Goal: Task Accomplishment & Management: Manage account settings

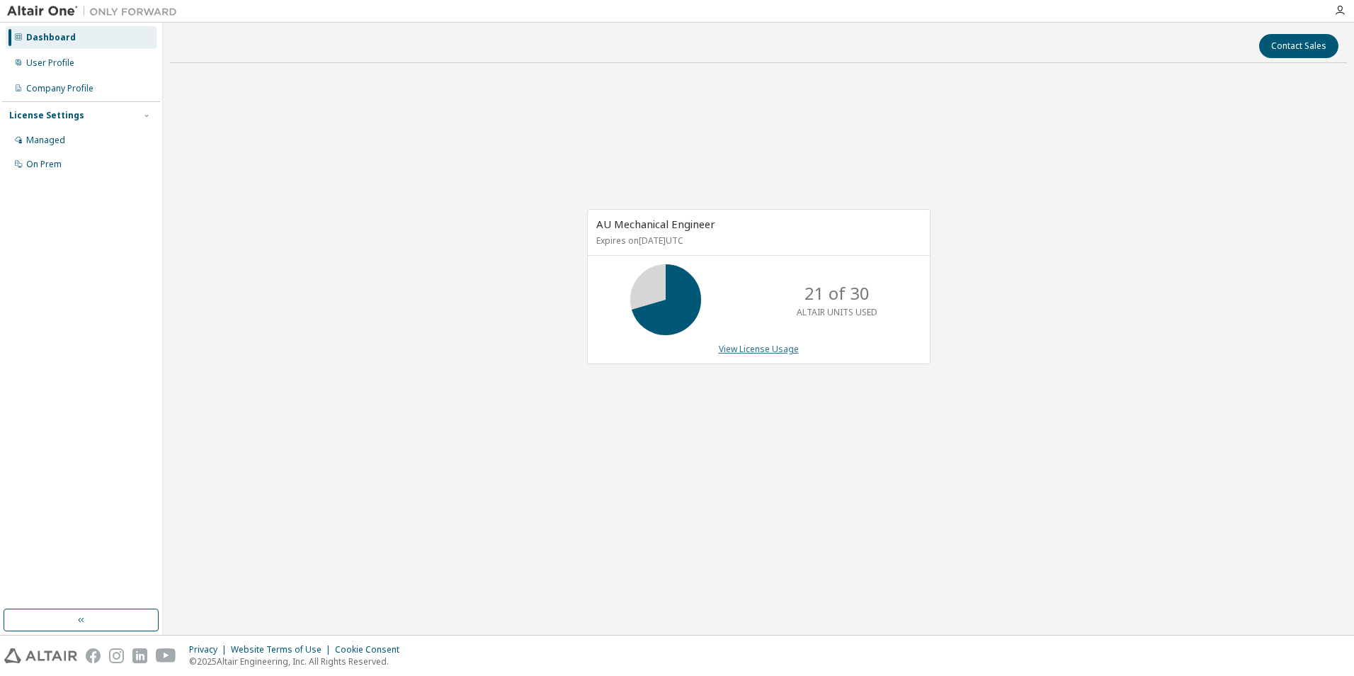
click at [734, 345] on link "View License Usage" at bounding box center [759, 349] width 80 height 12
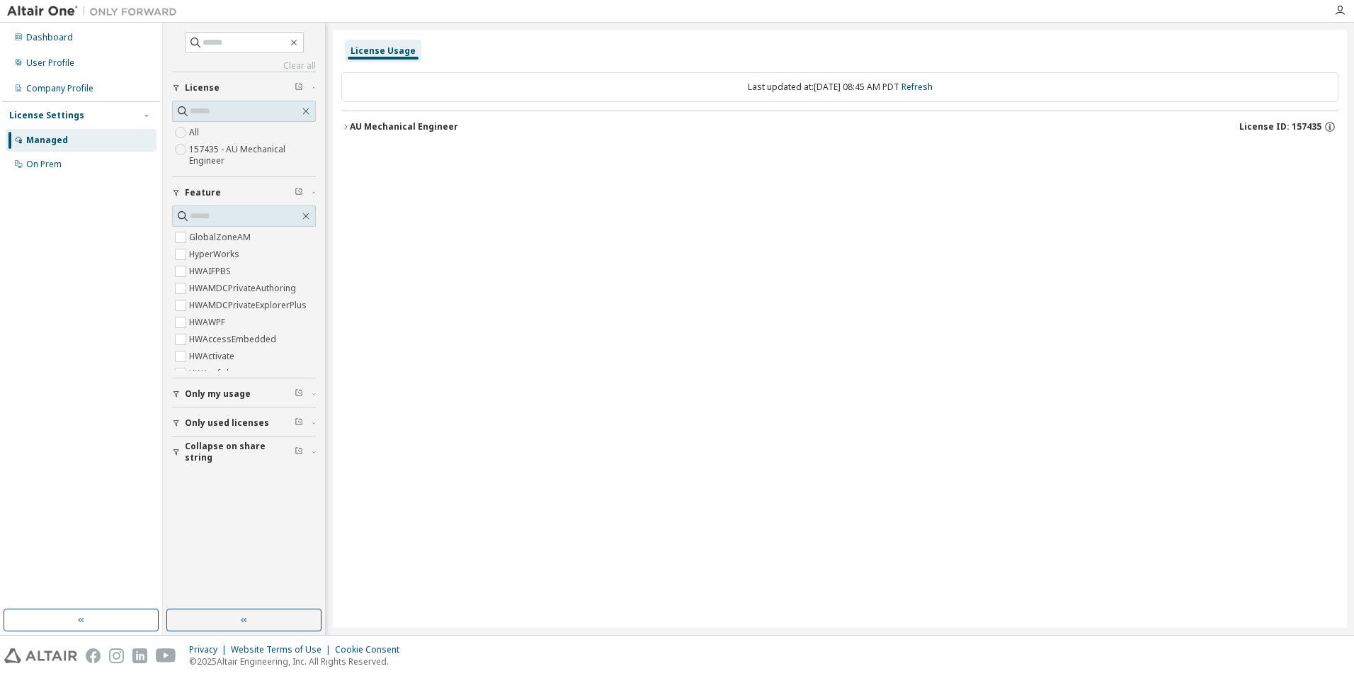
click at [173, 393] on icon "button" at bounding box center [176, 393] width 8 height 8
click at [192, 465] on span "Only used licenses" at bounding box center [227, 463] width 84 height 11
click at [346, 127] on icon "button" at bounding box center [345, 127] width 8 height 8
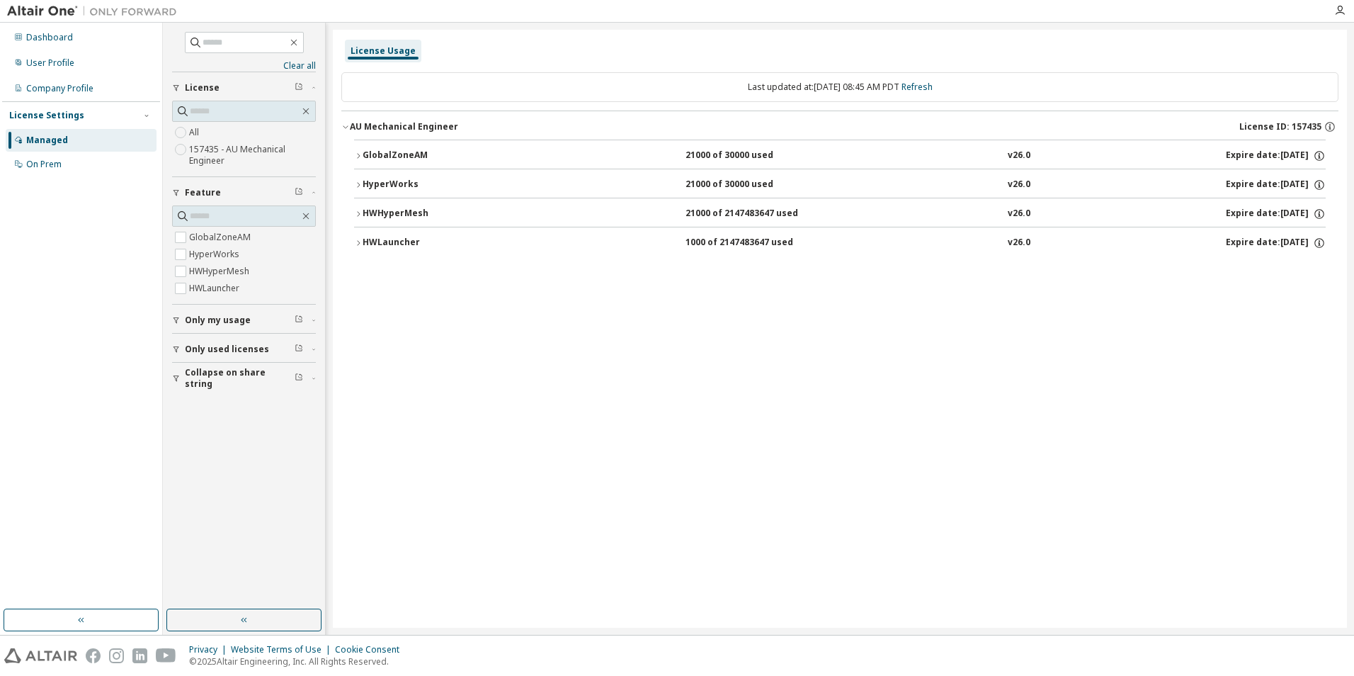
click at [188, 353] on span "Only used licenses" at bounding box center [227, 348] width 84 height 11
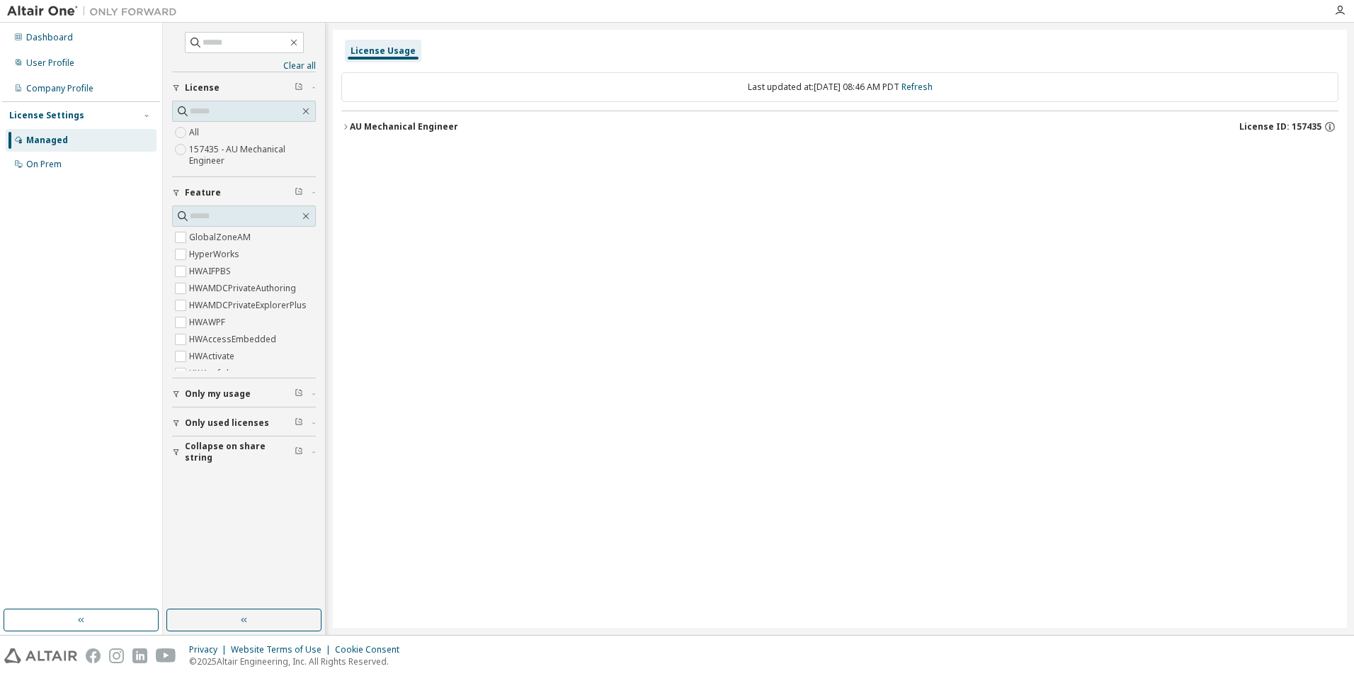
click at [351, 128] on div "AU Mechanical Engineer" at bounding box center [404, 126] width 108 height 11
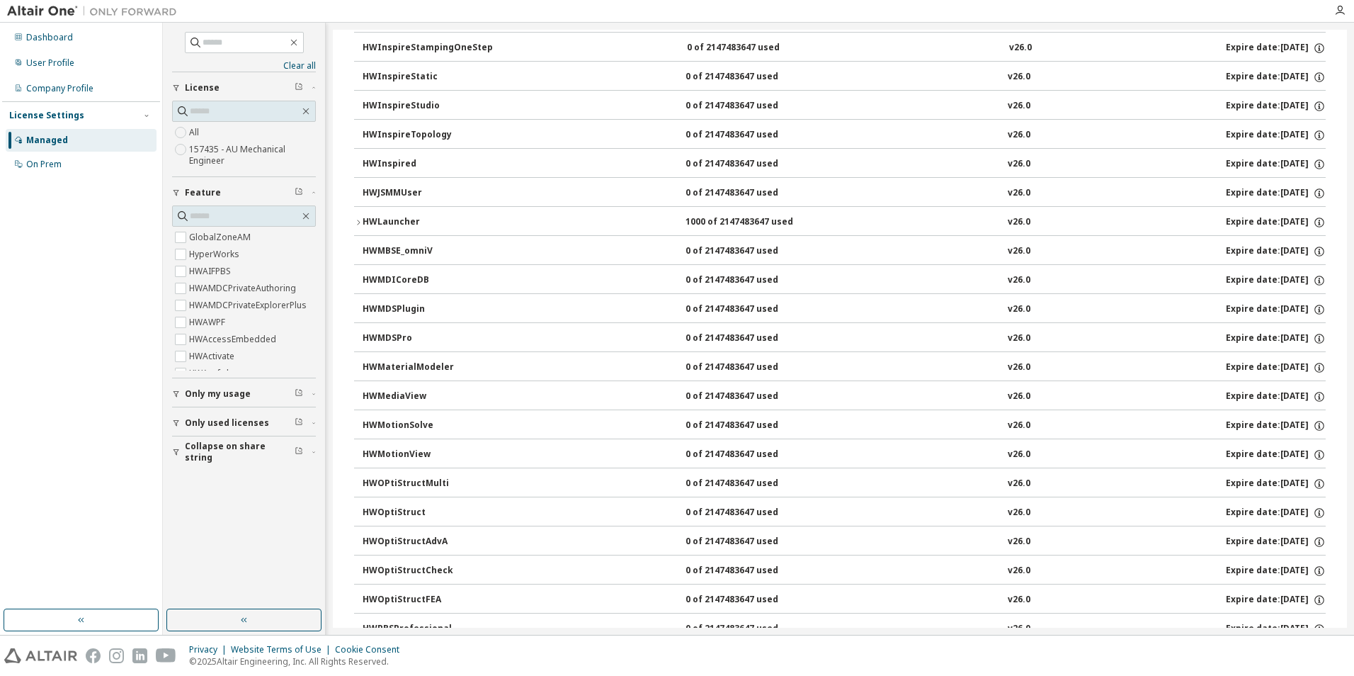
scroll to position [4107, 0]
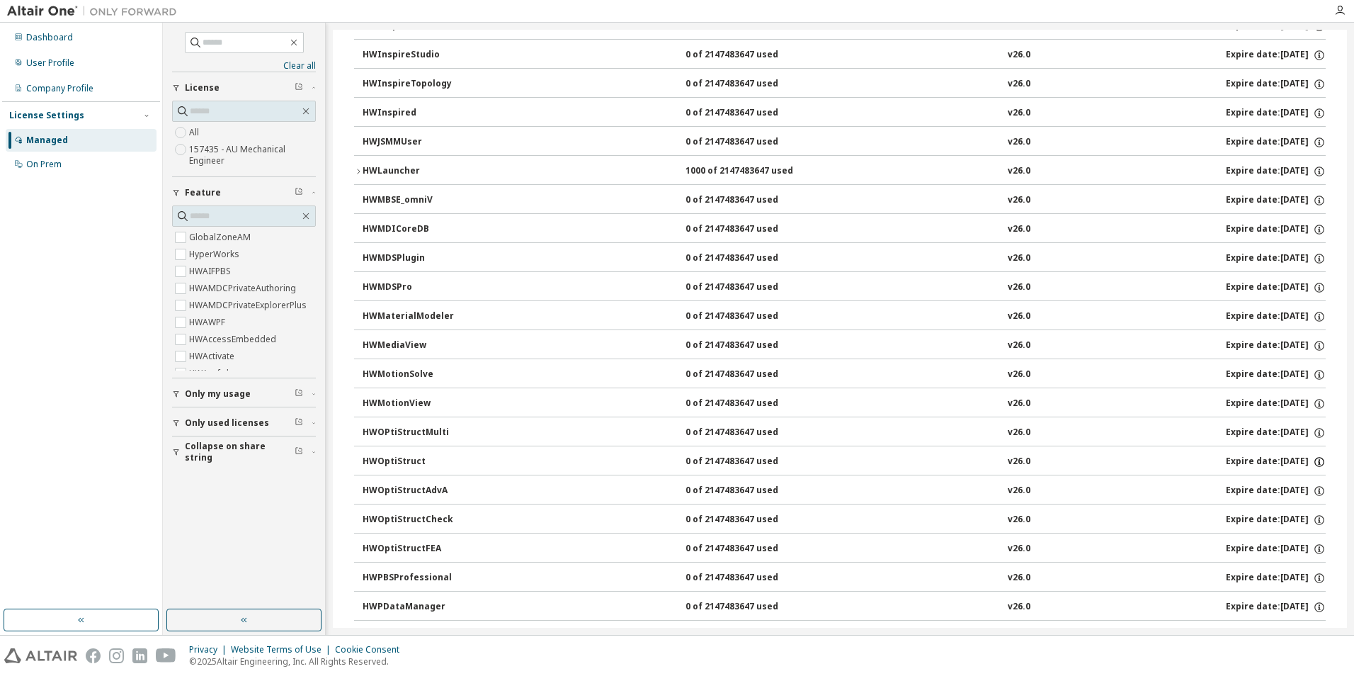
click at [1313, 460] on icon "button" at bounding box center [1319, 461] width 13 height 13
click at [1108, 454] on button "HWOptiStruct 0 of 2147483647 used v26.0 Expire date: 2026-07-22" at bounding box center [844, 461] width 963 height 31
click at [394, 462] on div "HWOptiStruct" at bounding box center [426, 461] width 127 height 13
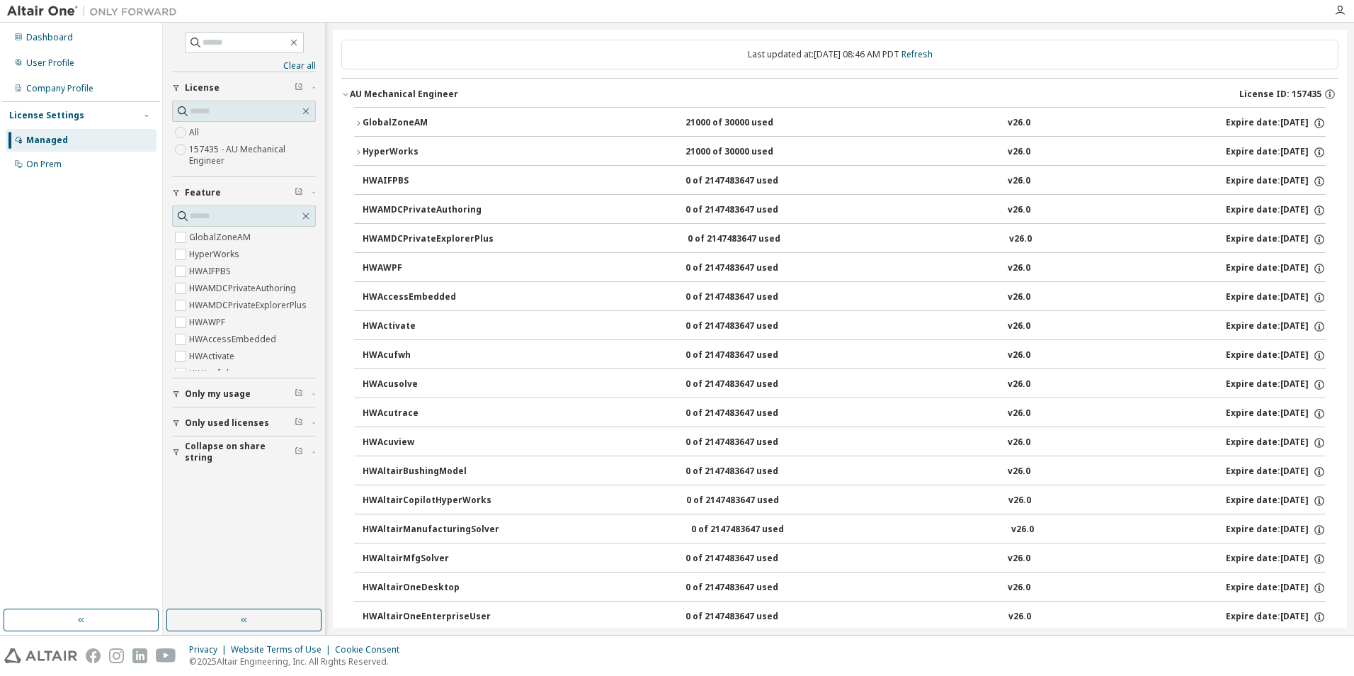
scroll to position [0, 0]
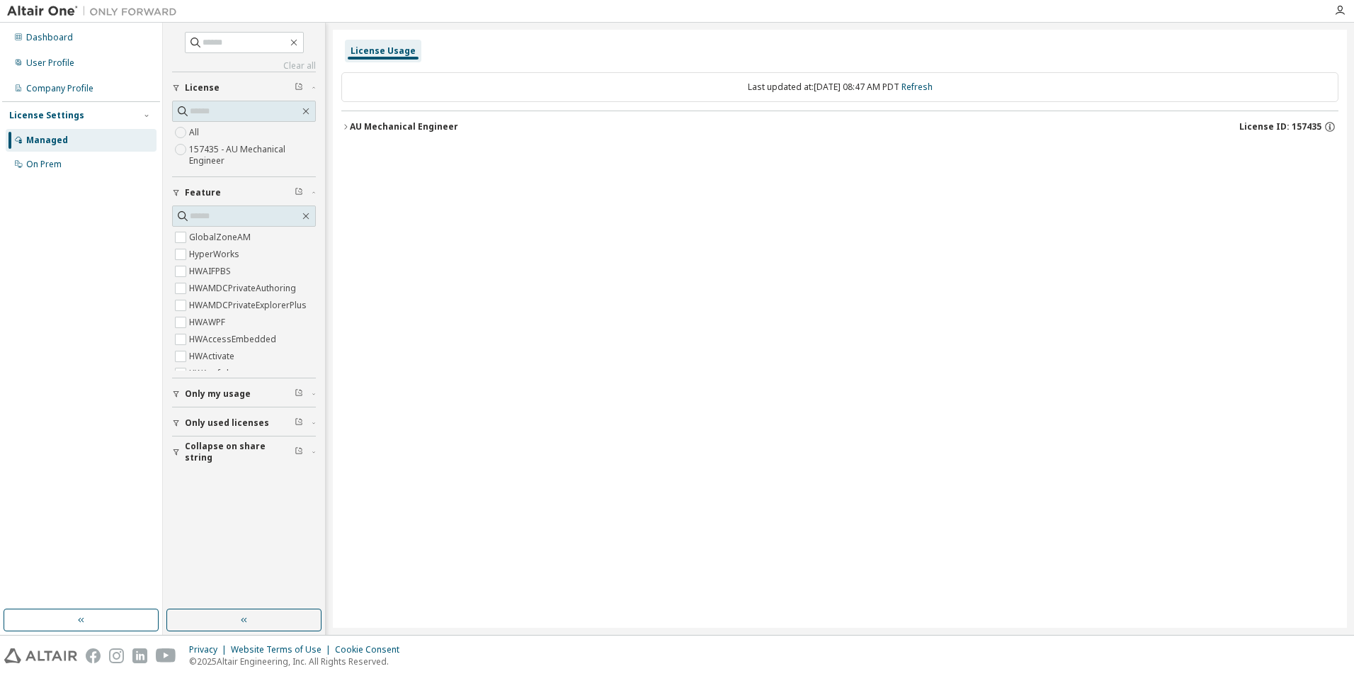
drag, startPoint x: 324, startPoint y: 121, endPoint x: 334, endPoint y: 119, distance: 9.4
click at [326, 121] on div "Clear all Collapse on share string Only used licenses Only my usage Feature Glo…" at bounding box center [758, 329] width 1191 height 612
click at [341, 123] on div "License Usage Last updated at: Mon 2025-09-29 08:47 AM PDT Refresh AU Mechanica…" at bounding box center [840, 329] width 1014 height 598
click at [342, 124] on icon "button" at bounding box center [345, 127] width 8 height 8
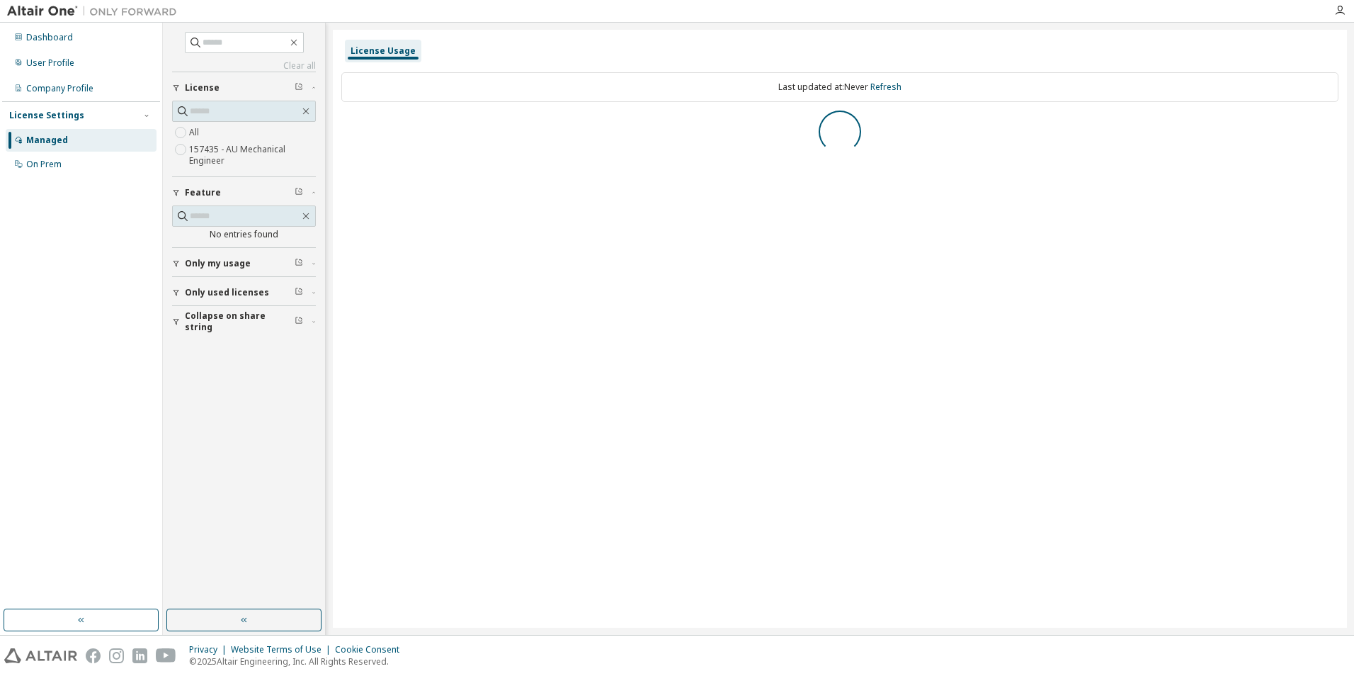
click at [182, 293] on div "button" at bounding box center [178, 292] width 13 height 8
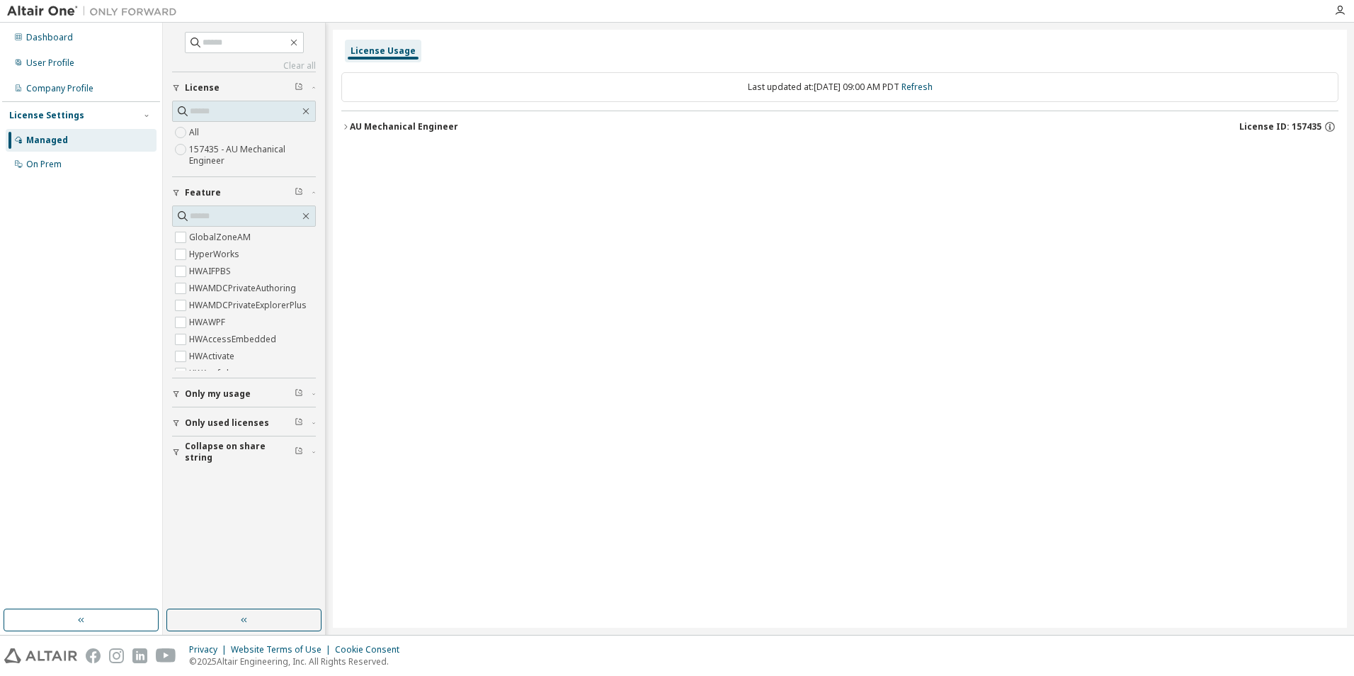
click at [213, 432] on button "Only used licenses" at bounding box center [244, 422] width 144 height 31
click at [217, 443] on div "Yes No" at bounding box center [244, 453] width 144 height 34
click at [200, 443] on label "Yes" at bounding box center [197, 444] width 17 height 17
click at [344, 124] on icon "button" at bounding box center [345, 127] width 8 height 8
